Goal: Find specific page/section: Find specific page/section

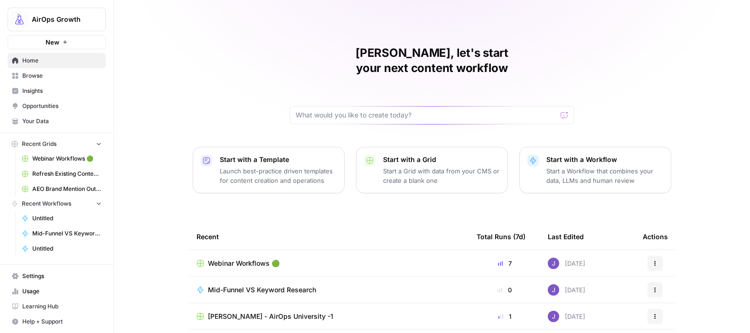
click at [34, 89] on span "Insights" at bounding box center [61, 91] width 79 height 9
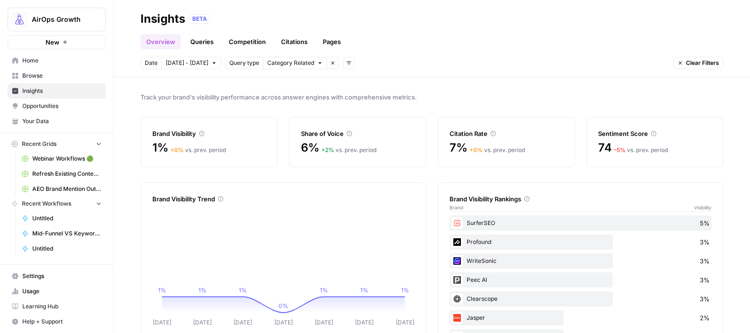
scroll to position [1, 0]
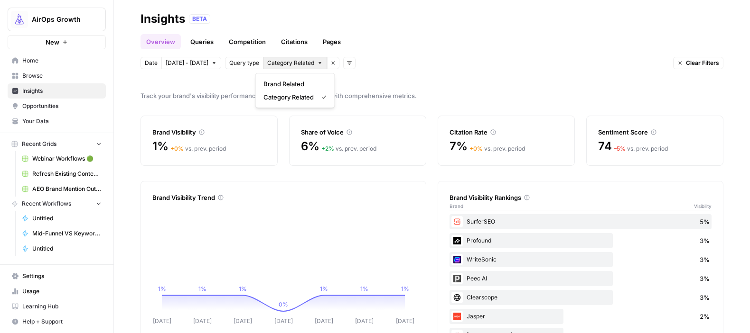
click at [317, 63] on icon "button" at bounding box center [320, 63] width 6 height 6
click at [302, 84] on span "Brand Related" at bounding box center [293, 83] width 60 height 9
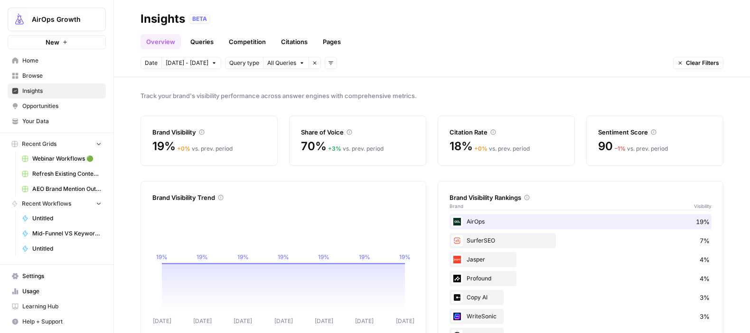
click at [489, 283] on div "Profound 4%" at bounding box center [580, 278] width 262 height 15
click at [481, 282] on div "Profound 4%" at bounding box center [580, 278] width 262 height 15
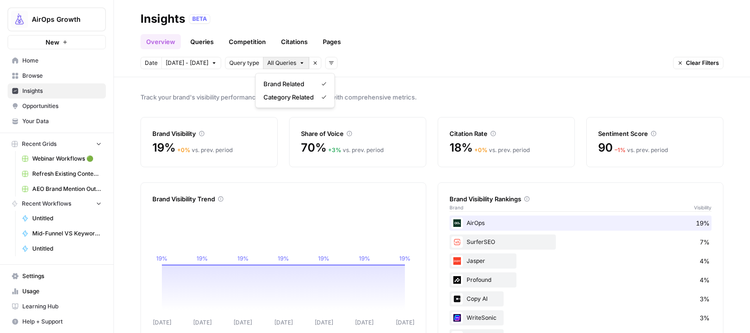
click at [287, 61] on span "All Queries" at bounding box center [281, 63] width 29 height 9
click at [322, 93] on div "Category Related" at bounding box center [295, 97] width 64 height 9
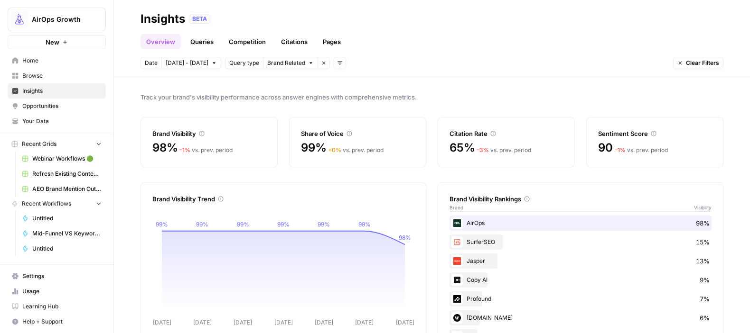
click at [298, 64] on button "Brand Related" at bounding box center [290, 63] width 55 height 12
click at [293, 95] on span "Category Related" at bounding box center [288, 97] width 50 height 9
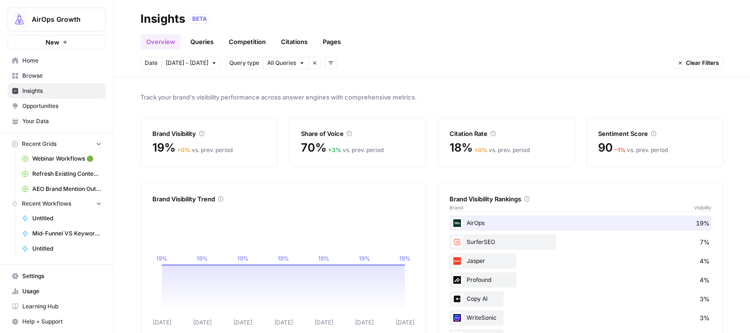
click at [287, 63] on span "All Queries" at bounding box center [281, 63] width 29 height 9
click at [291, 82] on span "Brand Related" at bounding box center [288, 83] width 50 height 9
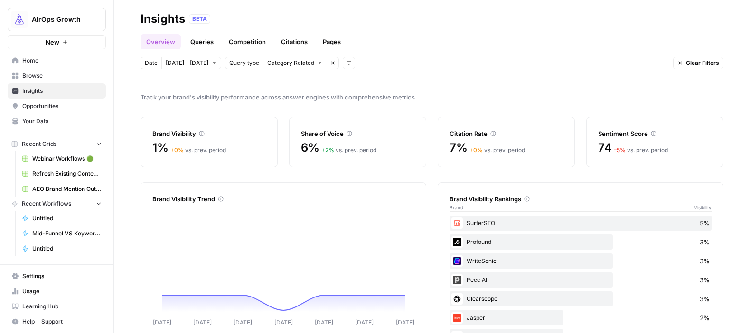
click at [294, 60] on span "Category Related" at bounding box center [290, 63] width 47 height 9
click at [293, 84] on span "Brand Related" at bounding box center [293, 83] width 60 height 9
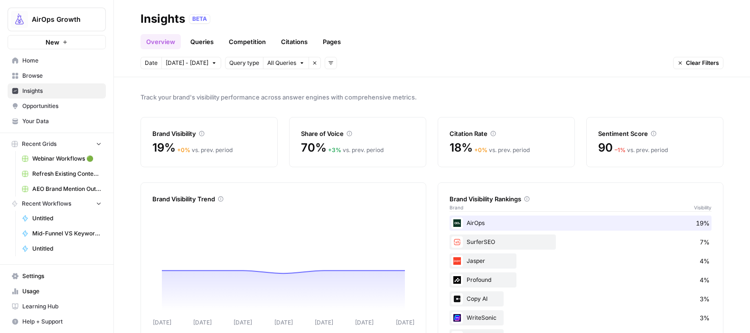
click at [299, 60] on icon "button" at bounding box center [302, 63] width 6 height 6
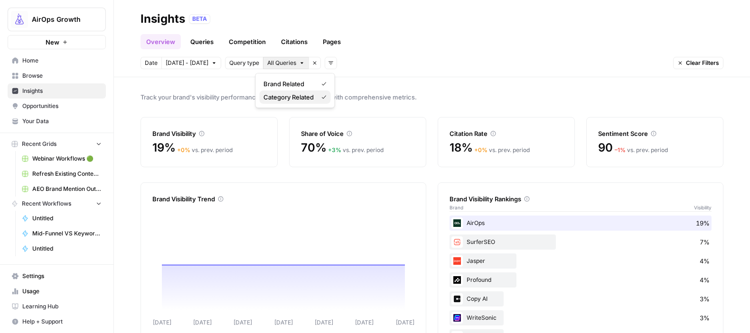
click at [304, 95] on span "Category Related" at bounding box center [288, 97] width 50 height 9
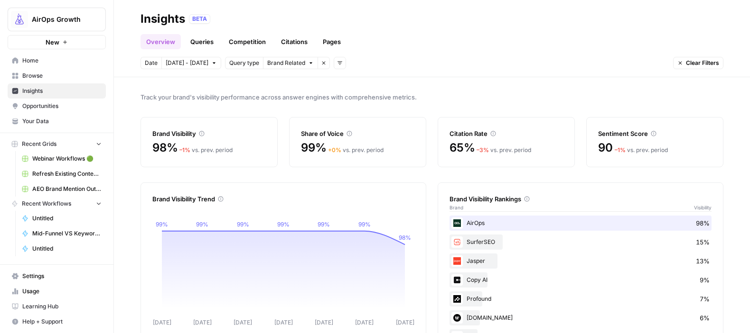
click at [696, 64] on span "Clear Filters" at bounding box center [701, 63] width 33 height 9
click at [693, 68] on button "Clear Filters" at bounding box center [698, 63] width 50 height 12
